Goal: Check status: Check status

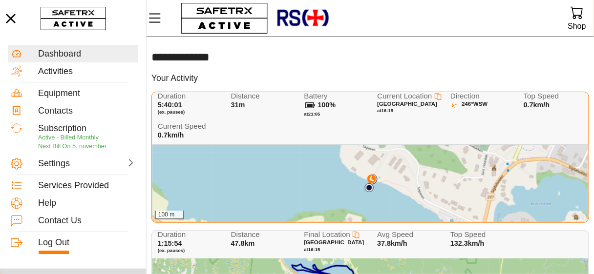
click at [486, 127] on div "Duration 5:40:01 (ex. pauses) Distance 31m Battery 100% at 21:05 Current Locati…" at bounding box center [372, 118] width 428 height 52
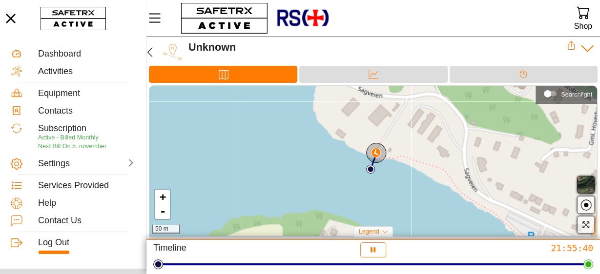
click at [589, 46] on icon at bounding box center [587, 48] width 15 height 15
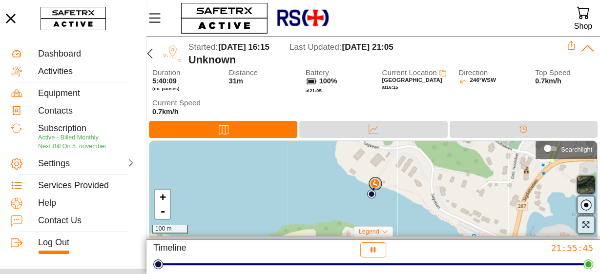
click at [473, 100] on div "Duration 5:40:09 (ex. pauses) Distance 31m Battery 100% at 21:05 Current Locati…" at bounding box center [374, 95] width 445 height 52
click at [587, 50] on icon at bounding box center [587, 48] width 15 height 15
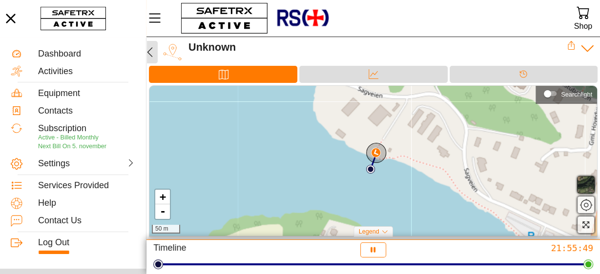
click at [151, 53] on icon "button" at bounding box center [150, 52] width 12 height 12
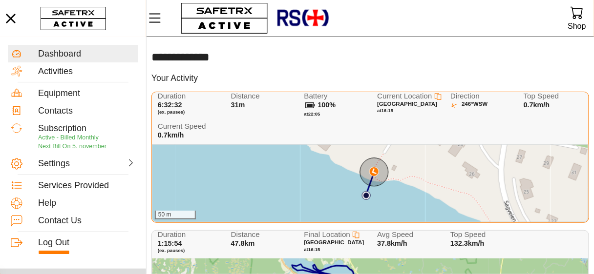
click at [544, 115] on div "Top Speed 0.7km/h" at bounding box center [554, 107] width 63 height 30
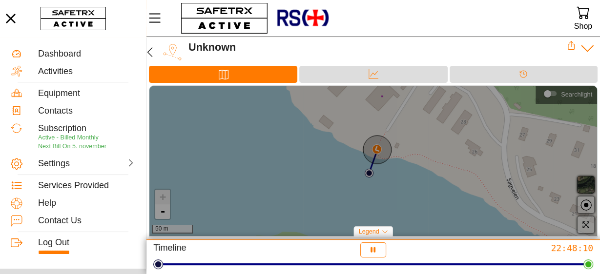
click at [587, 48] on icon at bounding box center [587, 48] width 15 height 15
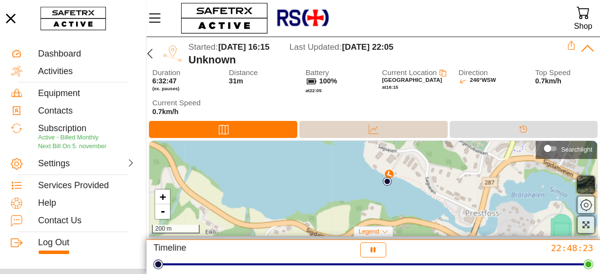
click at [364, 131] on div "Data" at bounding box center [374, 129] width 20 height 15
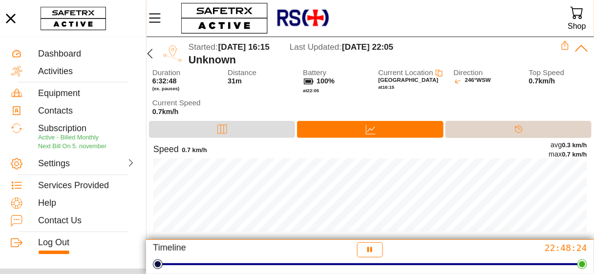
click at [502, 127] on div "Timeline" at bounding box center [518, 129] width 146 height 17
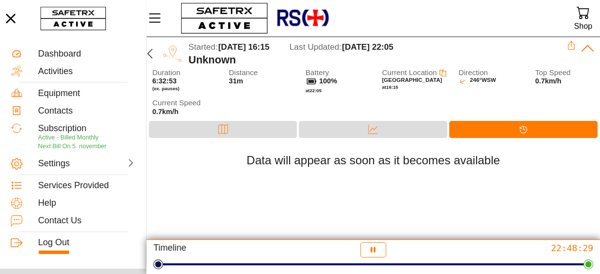
click at [586, 46] on icon at bounding box center [587, 48] width 15 height 15
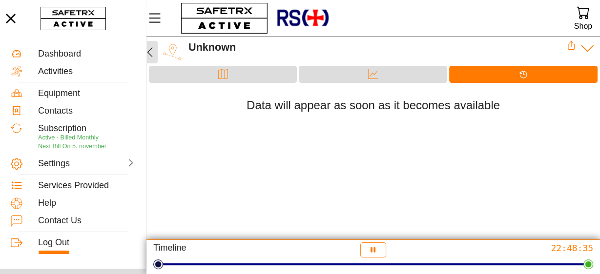
click at [148, 53] on icon "button" at bounding box center [149, 52] width 5 height 10
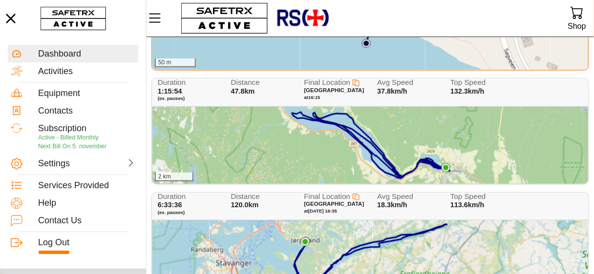
scroll to position [133, 0]
